Goal: Task Accomplishment & Management: Use online tool/utility

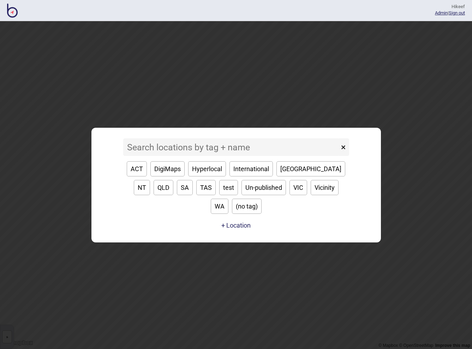
click at [253, 155] on input at bounding box center [231, 147] width 216 height 18
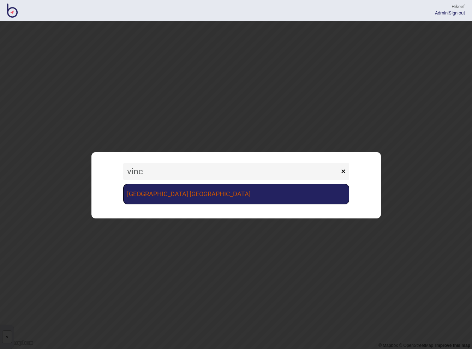
type input "vinc"
click at [246, 187] on link "[GEOGRAPHIC_DATA] [GEOGRAPHIC_DATA]" at bounding box center [236, 194] width 226 height 20
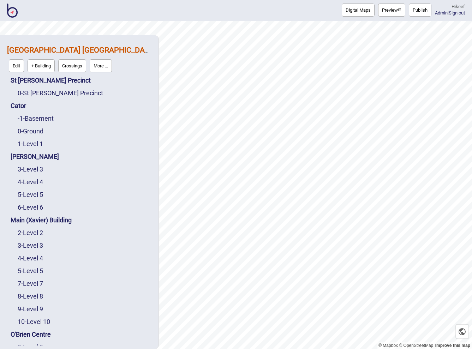
click at [413, 8] on button "Publish" at bounding box center [420, 10] width 23 height 13
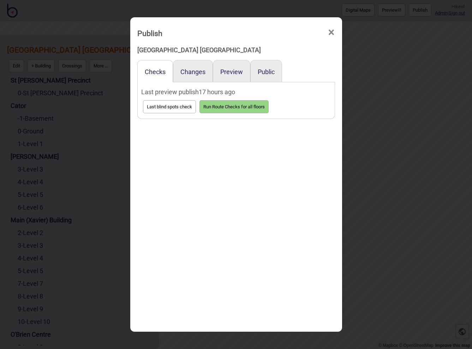
click at [176, 104] on button "Last blind spots check" at bounding box center [169, 106] width 53 height 13
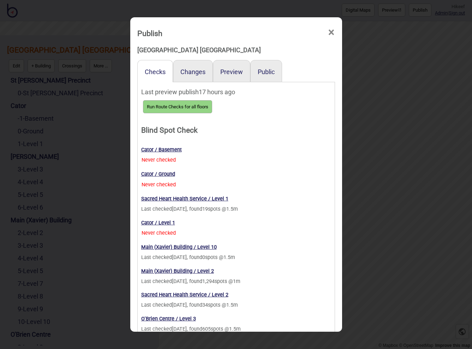
click at [182, 105] on button "Run Route Checks for all floors" at bounding box center [177, 106] width 69 height 13
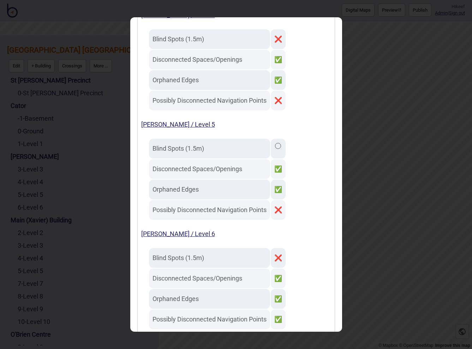
scroll to position [604, 0]
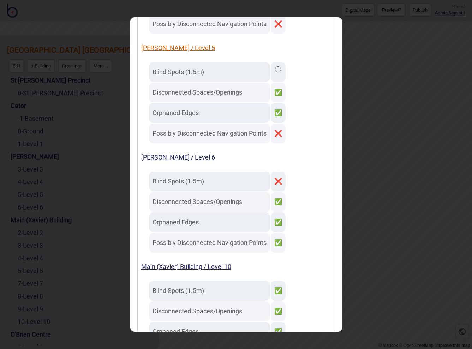
click at [158, 49] on link "De Lacy / Level 5" at bounding box center [178, 47] width 74 height 7
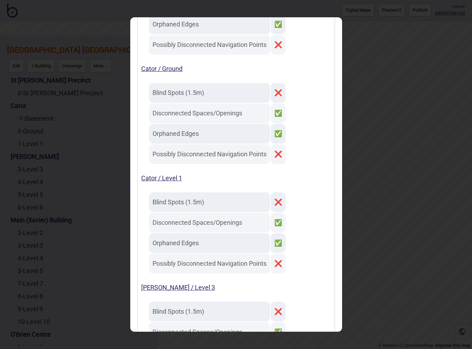
scroll to position [0, 0]
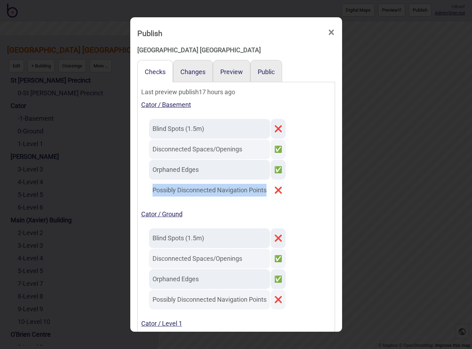
drag, startPoint x: 153, startPoint y: 191, endPoint x: 267, endPoint y: 188, distance: 114.3
click at [267, 188] on td "Possibly Disconnected Navigation Points" at bounding box center [209, 190] width 121 height 20
copy td "Possibly Disconnected Navigation Points"
click at [379, 135] on div "Publish × St Vincent's Public Hospital Sydney Checks Changes Preview Public Las…" at bounding box center [236, 174] width 472 height 349
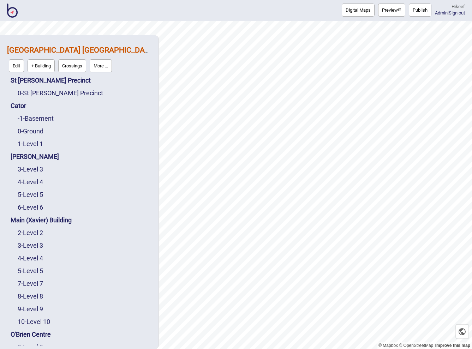
click at [384, 9] on button "Preview" at bounding box center [391, 10] width 27 height 13
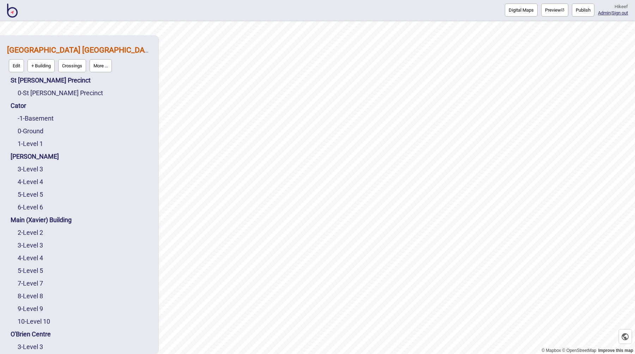
click at [471, 8] on button "Preview" at bounding box center [554, 10] width 27 height 13
click at [471, 7] on button "Publish" at bounding box center [583, 10] width 23 height 13
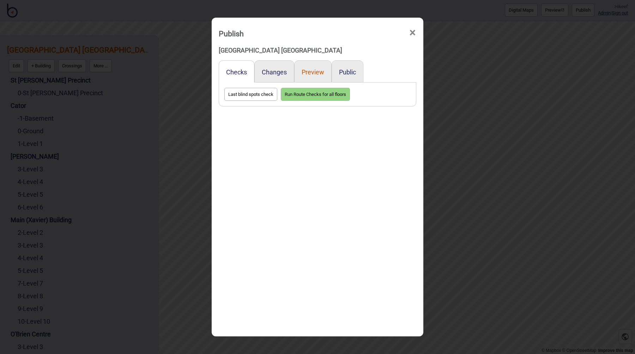
click at [309, 72] on button "Preview" at bounding box center [313, 71] width 23 height 7
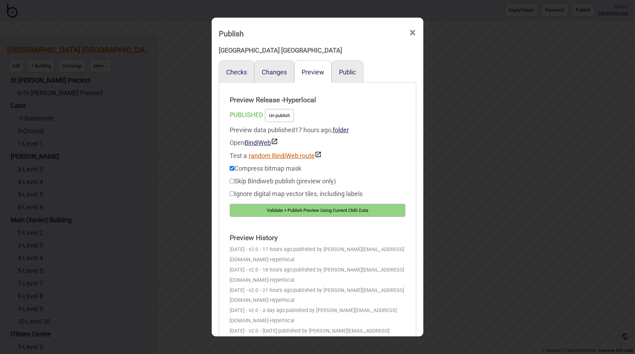
click at [277, 156] on button "random BindiWeb route" at bounding box center [285, 155] width 73 height 8
click at [277, 157] on button "random BindiWeb route" at bounding box center [285, 155] width 73 height 8
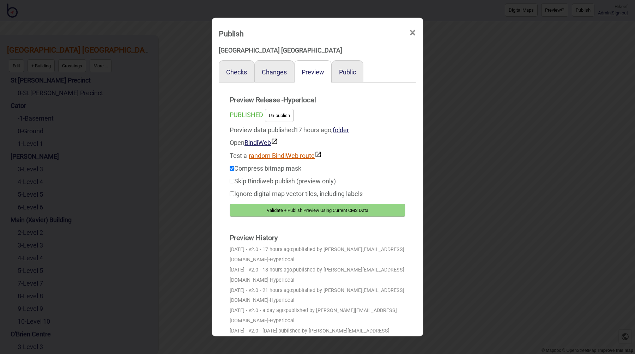
click at [277, 157] on button "random BindiWeb route" at bounding box center [285, 155] width 73 height 8
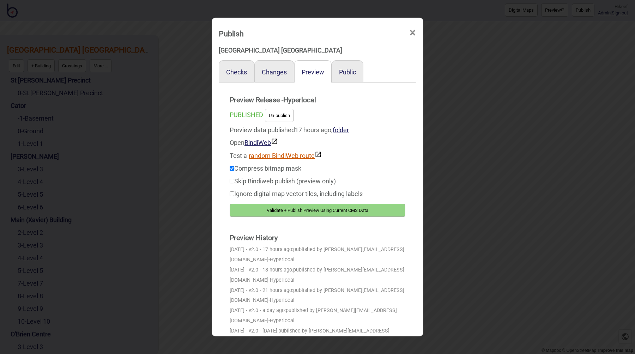
click at [277, 157] on button "random BindiWeb route" at bounding box center [285, 155] width 73 height 8
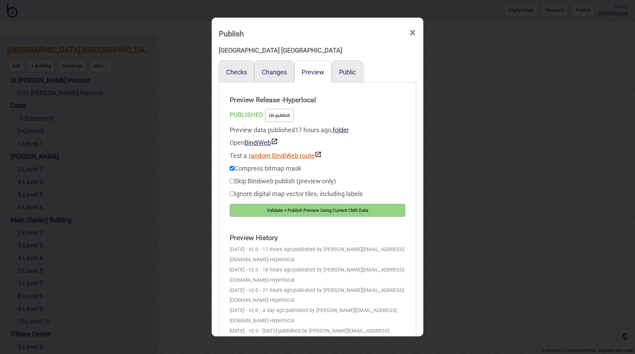
click at [277, 157] on button "random BindiWeb route" at bounding box center [285, 155] width 73 height 8
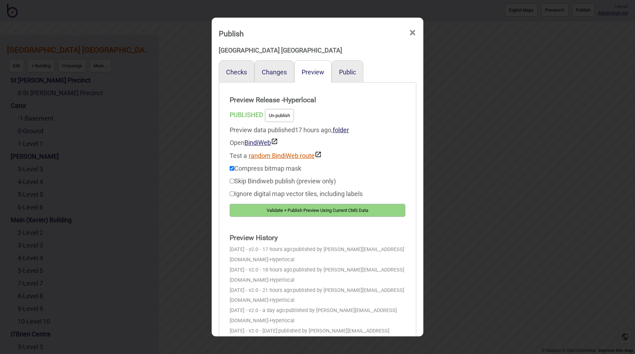
click at [277, 157] on button "random BindiWeb route" at bounding box center [285, 155] width 73 height 8
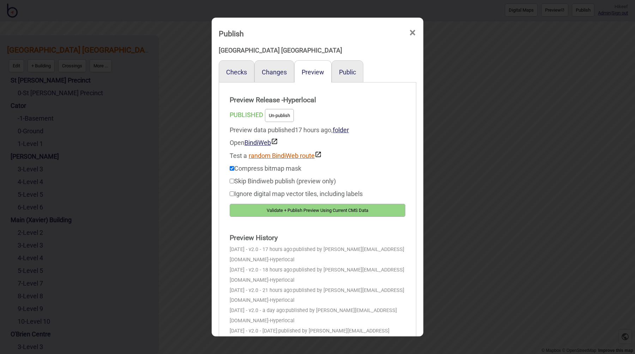
click at [277, 157] on button "random BindiWeb route" at bounding box center [285, 155] width 73 height 8
click at [442, 116] on div "Publish × St Vincent's Public Hospital Sydney Checks Changes Preview Public Pre…" at bounding box center [317, 177] width 635 height 354
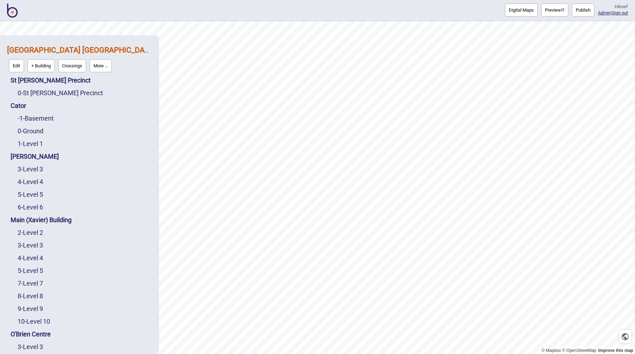
click at [471, 7] on button "Preview" at bounding box center [554, 10] width 27 height 13
click at [471, 7] on button "Publish" at bounding box center [583, 10] width 23 height 13
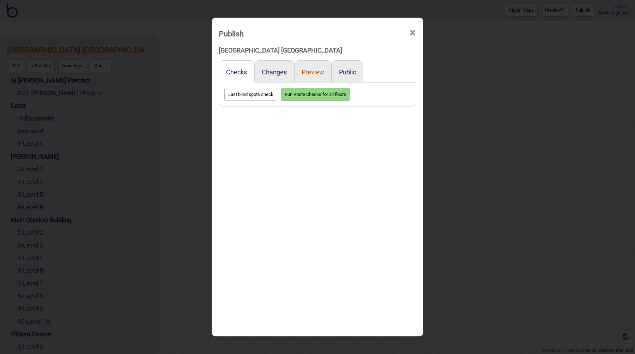
click at [314, 73] on button "Preview" at bounding box center [313, 71] width 23 height 7
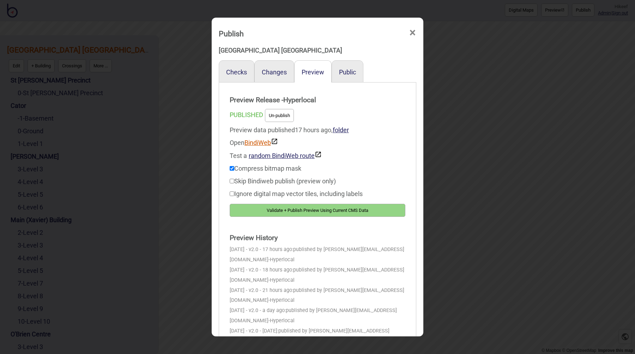
click at [262, 144] on link "BindiWeb" at bounding box center [261, 142] width 34 height 7
click at [263, 144] on link "BindiWeb" at bounding box center [261, 142] width 34 height 7
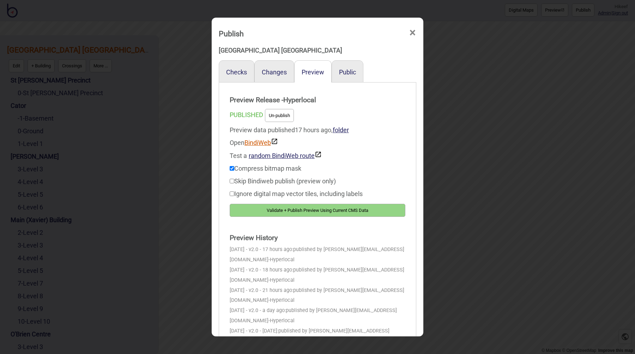
click at [263, 144] on link "BindiWeb" at bounding box center [261, 142] width 34 height 7
click at [285, 154] on button "random BindiWeb route" at bounding box center [285, 155] width 73 height 8
click at [285, 153] on button "random BindiWeb route" at bounding box center [285, 155] width 73 height 8
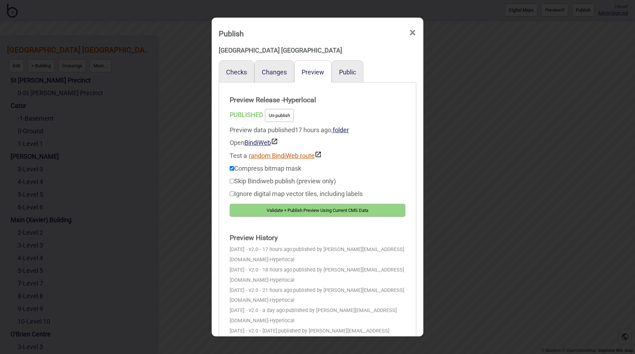
click at [285, 153] on button "random BindiWeb route" at bounding box center [285, 155] width 73 height 8
click at [284, 153] on button "random BindiWeb route" at bounding box center [285, 155] width 73 height 8
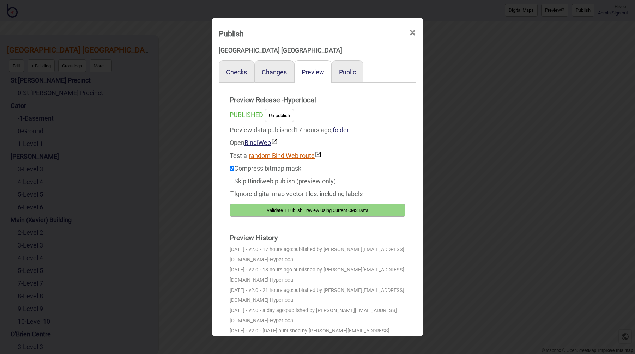
click at [284, 153] on button "random BindiWeb route" at bounding box center [285, 155] width 73 height 8
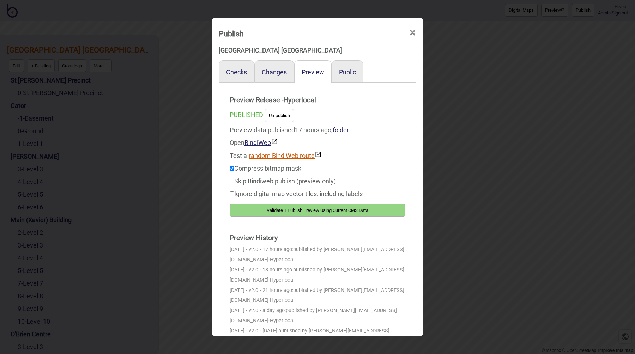
click at [284, 153] on button "random BindiWeb route" at bounding box center [285, 155] width 73 height 8
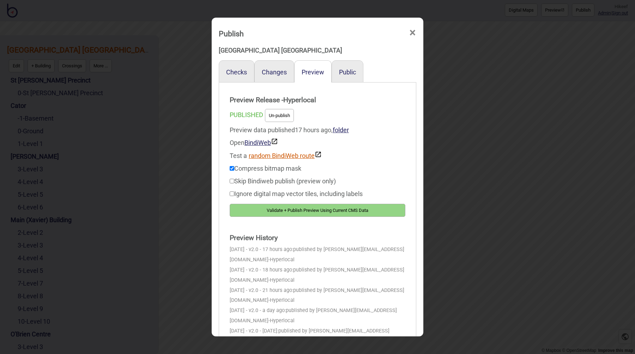
click at [284, 153] on button "random BindiWeb route" at bounding box center [285, 155] width 73 height 8
click at [284, 154] on button "random BindiWeb route" at bounding box center [285, 155] width 73 height 8
click at [285, 154] on button "random BindiWeb route" at bounding box center [285, 155] width 73 height 8
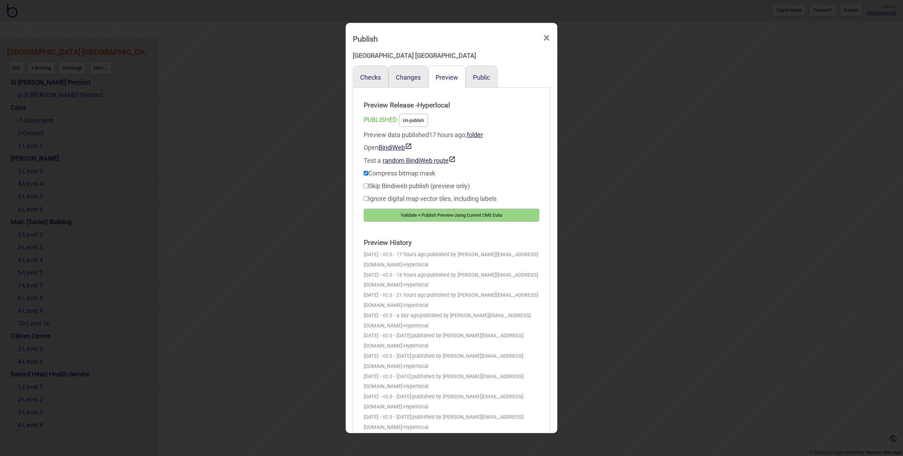
click at [283, 173] on div "Publish × St Vincent's Public Hospital Sydney Checks Changes Preview Public Pre…" at bounding box center [451, 228] width 903 height 456
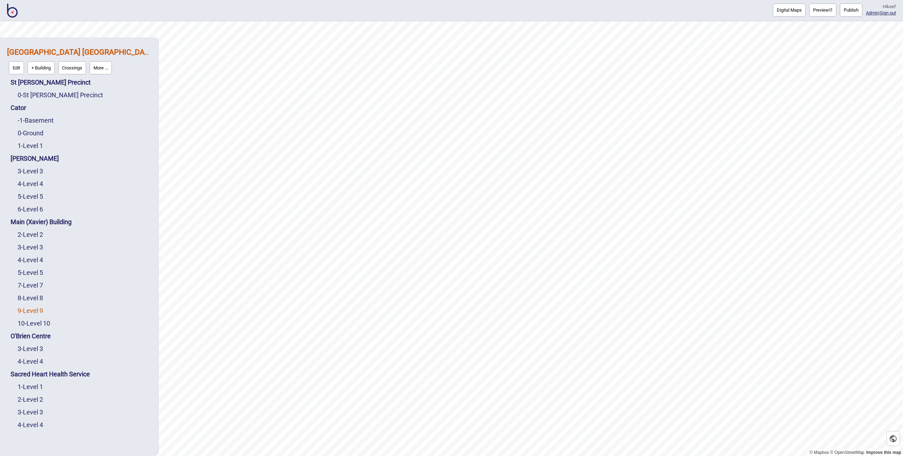
click at [37, 311] on link "9 - Level 9" at bounding box center [30, 310] width 25 height 7
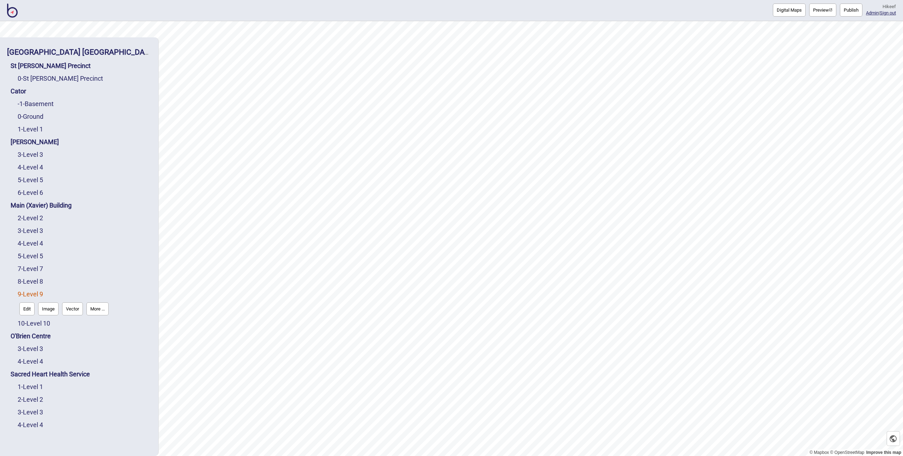
click at [31, 307] on button "Edit" at bounding box center [26, 309] width 15 height 13
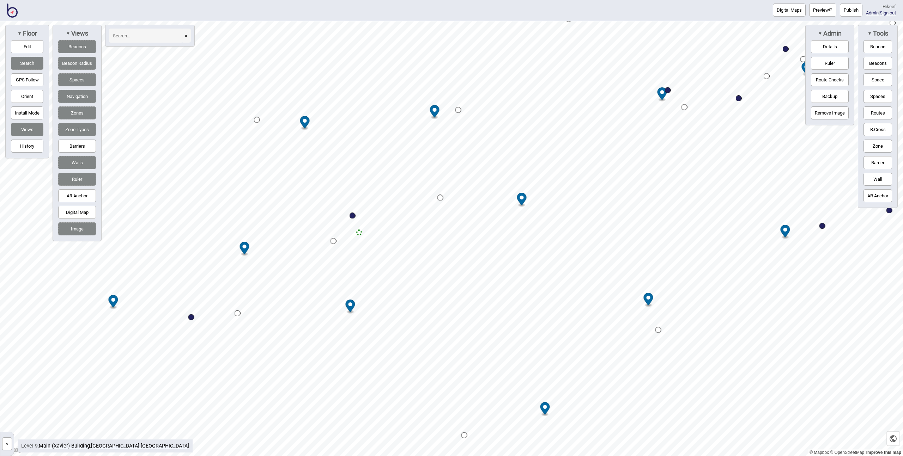
click at [9, 349] on button "»" at bounding box center [7, 444] width 10 height 13
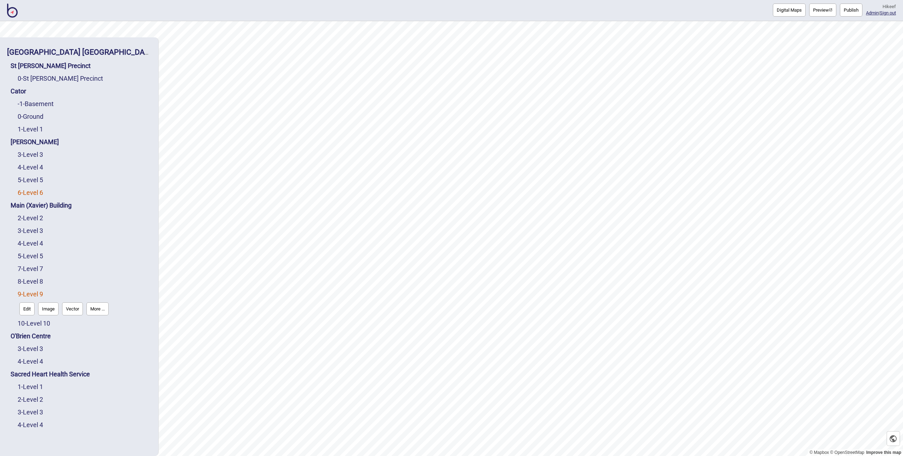
click at [34, 192] on link "6 - Level 6" at bounding box center [30, 192] width 25 height 7
click at [31, 209] on button "Edit" at bounding box center [26, 207] width 15 height 13
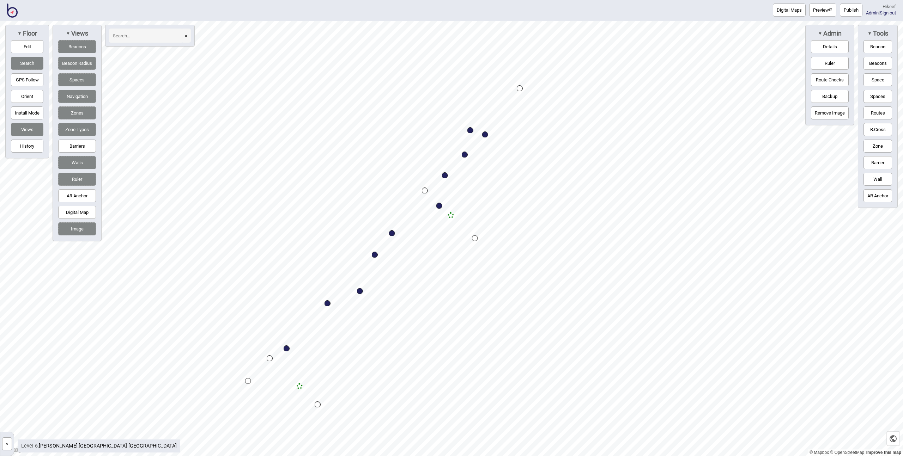
click at [7, 349] on button "»" at bounding box center [7, 444] width 10 height 13
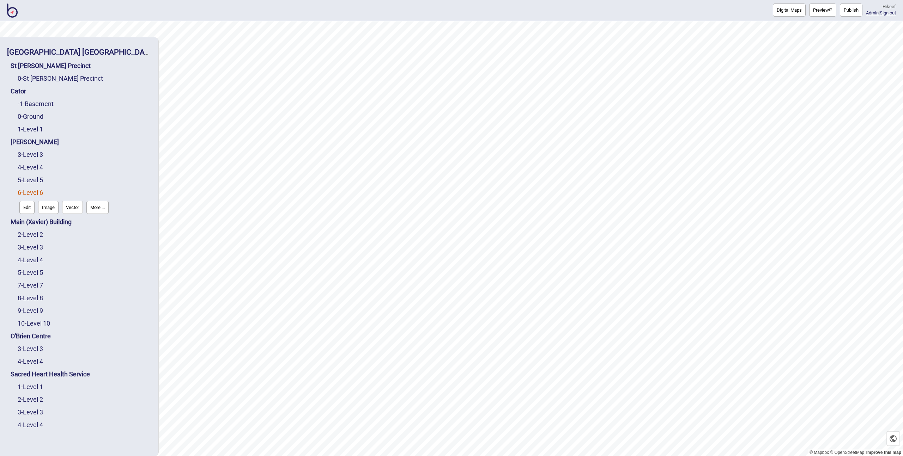
click at [67, 205] on button "Vector" at bounding box center [72, 207] width 21 height 13
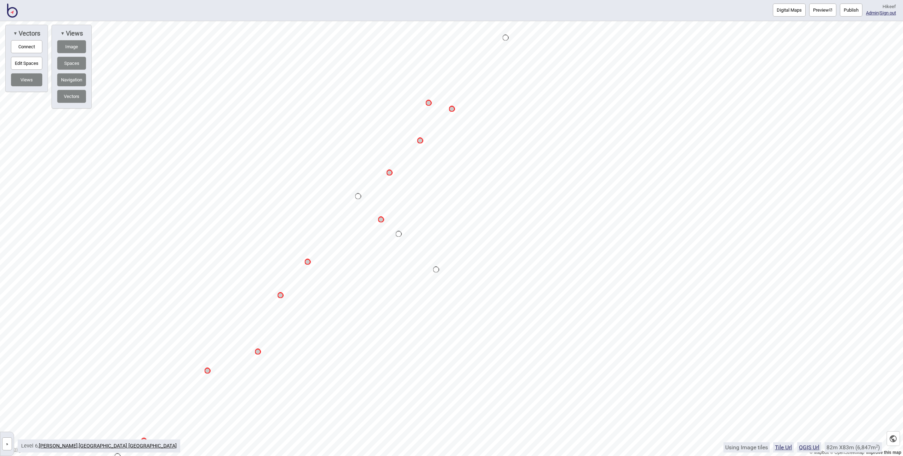
click at [8, 349] on button "»" at bounding box center [7, 444] width 10 height 13
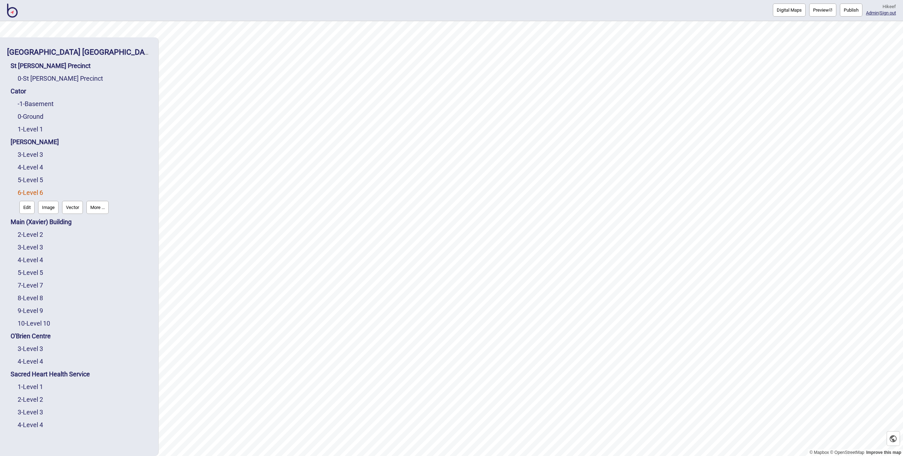
click at [69, 209] on button "Vector" at bounding box center [72, 207] width 21 height 13
click at [38, 182] on link "5 - Level 5" at bounding box center [30, 179] width 25 height 7
click at [71, 196] on button "Vector" at bounding box center [72, 194] width 21 height 13
click at [40, 168] on link "4 - Level 4" at bounding box center [30, 167] width 25 height 7
click at [68, 181] on button "Vector" at bounding box center [72, 182] width 21 height 13
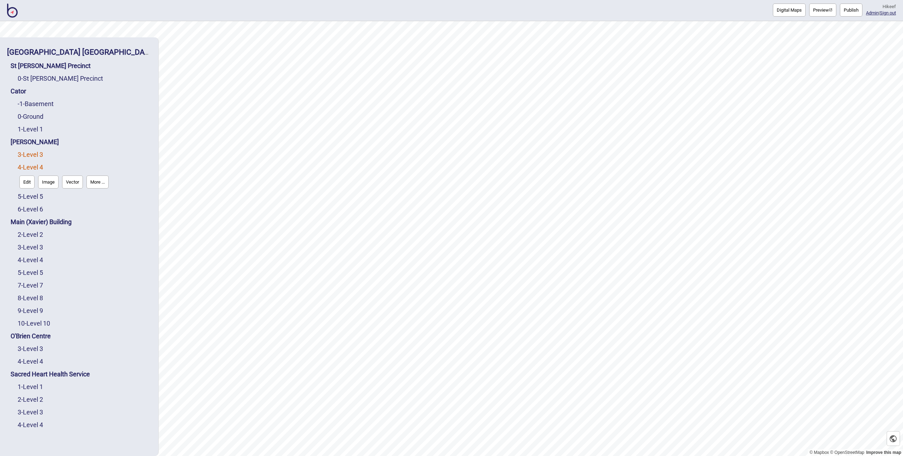
click at [30, 156] on link "3 - Level 3" at bounding box center [30, 154] width 25 height 7
click at [66, 171] on button "Vector" at bounding box center [72, 169] width 21 height 13
click at [39, 129] on link "1 - Level 1" at bounding box center [30, 129] width 25 height 7
click at [71, 140] on button "Vector" at bounding box center [72, 144] width 21 height 13
click at [42, 119] on link "0 - Ground" at bounding box center [31, 116] width 26 height 7
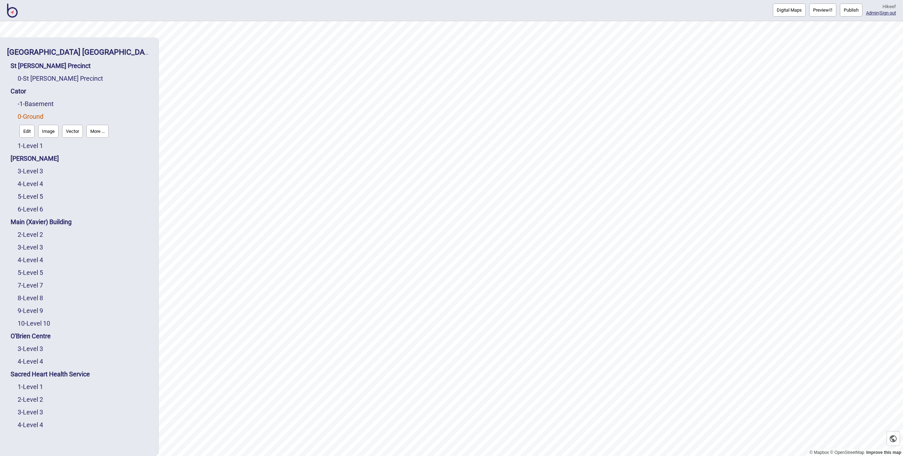
click at [67, 131] on button "Vector" at bounding box center [72, 131] width 21 height 13
click at [36, 236] on link "2 - Level 2" at bounding box center [30, 234] width 25 height 7
click at [67, 235] on button "Vector" at bounding box center [72, 232] width 21 height 13
click at [43, 248] on link "3 - Level 3" at bounding box center [30, 247] width 25 height 7
click at [69, 248] on button "Vector" at bounding box center [72, 245] width 21 height 13
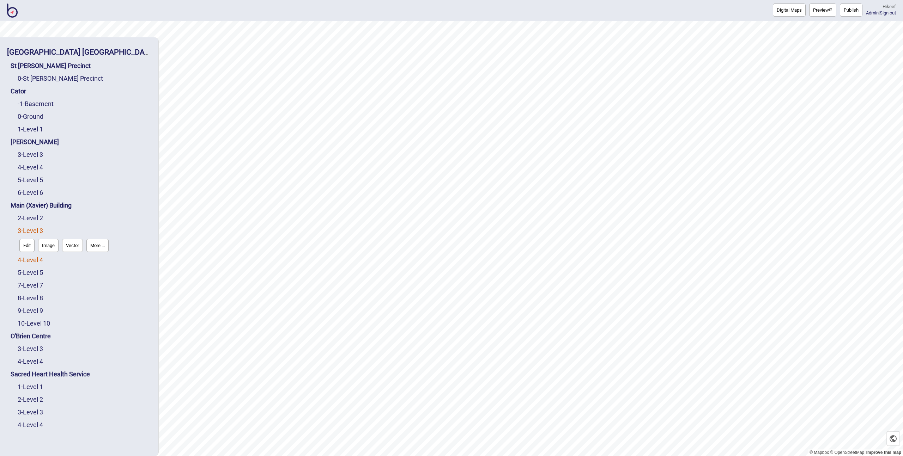
click at [41, 261] on link "4 - Level 4" at bounding box center [30, 259] width 25 height 7
click at [70, 262] on button "Vector" at bounding box center [72, 258] width 21 height 13
click at [41, 274] on link "5 - Level 5" at bounding box center [30, 272] width 25 height 7
click at [70, 273] on button "Vector" at bounding box center [72, 271] width 21 height 13
click at [35, 288] on link "7 - Level 7" at bounding box center [30, 285] width 25 height 7
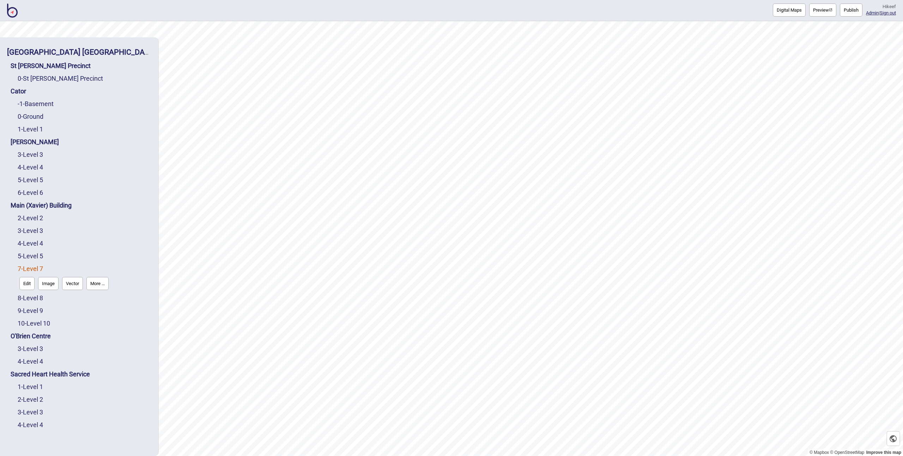
click at [70, 286] on button "Vector" at bounding box center [72, 283] width 21 height 13
click at [42, 298] on link "8 - Level 8" at bounding box center [30, 298] width 25 height 7
click at [65, 297] on button "Vector" at bounding box center [72, 296] width 21 height 13
click at [37, 309] on link "9 - Level 9" at bounding box center [30, 310] width 25 height 7
click at [64, 308] on button "Vector" at bounding box center [72, 309] width 21 height 13
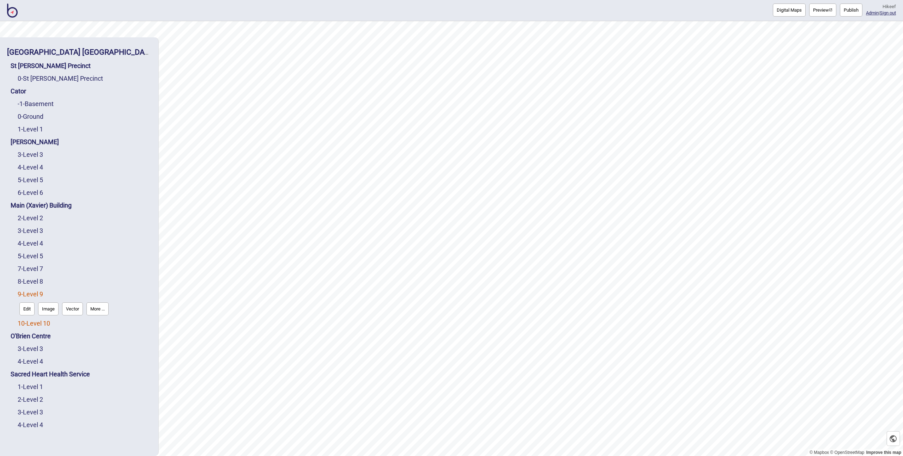
click at [47, 323] on link "10 - Level 10" at bounding box center [34, 323] width 32 height 7
click at [69, 318] on button "Vector" at bounding box center [72, 321] width 21 height 13
click at [38, 349] on link "3 - Level 3" at bounding box center [30, 348] width 25 height 7
click at [69, 349] on button "Vector" at bounding box center [72, 347] width 21 height 13
click at [38, 349] on link "4 - Level 4" at bounding box center [30, 361] width 25 height 7
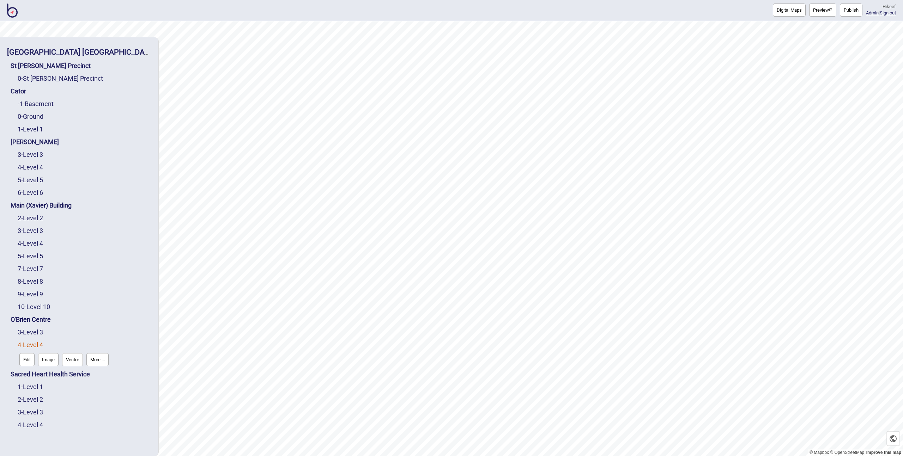
click at [66, 349] on button "Vector" at bounding box center [72, 359] width 21 height 13
click at [41, 349] on link "1 - Level 1" at bounding box center [30, 386] width 25 height 7
click at [69, 349] on button "Vector" at bounding box center [72, 385] width 21 height 13
click at [42, 349] on link "2 - Level 2" at bounding box center [30, 399] width 25 height 7
click at [69, 349] on button "Vector" at bounding box center [72, 398] width 21 height 13
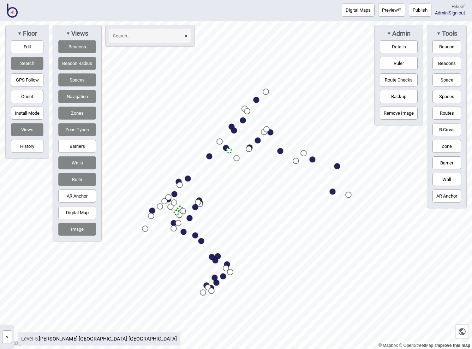
click at [400, 78] on button "Route Checks" at bounding box center [399, 79] width 38 height 13
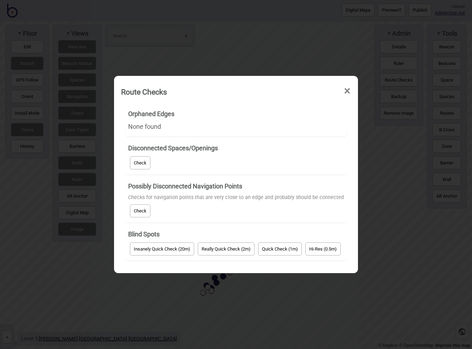
click at [143, 165] on button "Check" at bounding box center [140, 162] width 20 height 13
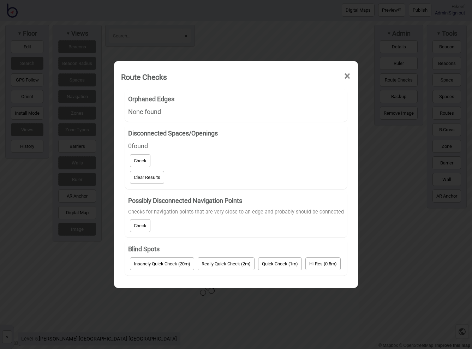
click at [144, 225] on button "Check" at bounding box center [140, 225] width 20 height 13
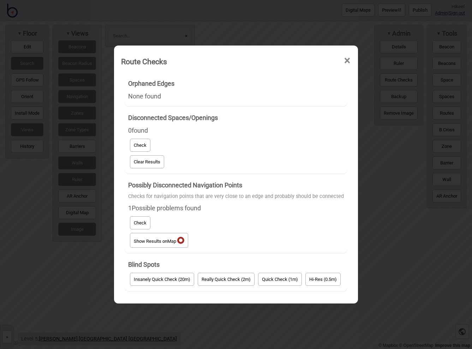
click at [162, 239] on button "Show Results on Map" at bounding box center [159, 240] width 58 height 15
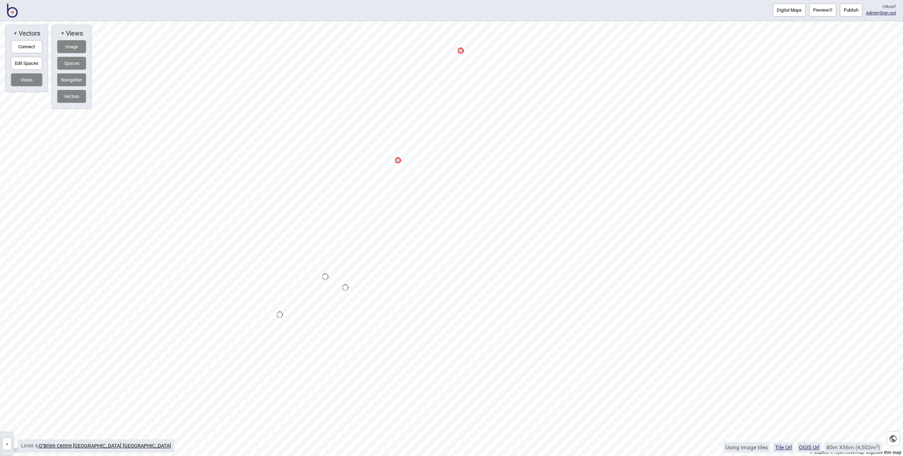
click at [814, 5] on button "Preview" at bounding box center [822, 10] width 27 height 13
